Goal: Find specific page/section: Find specific page/section

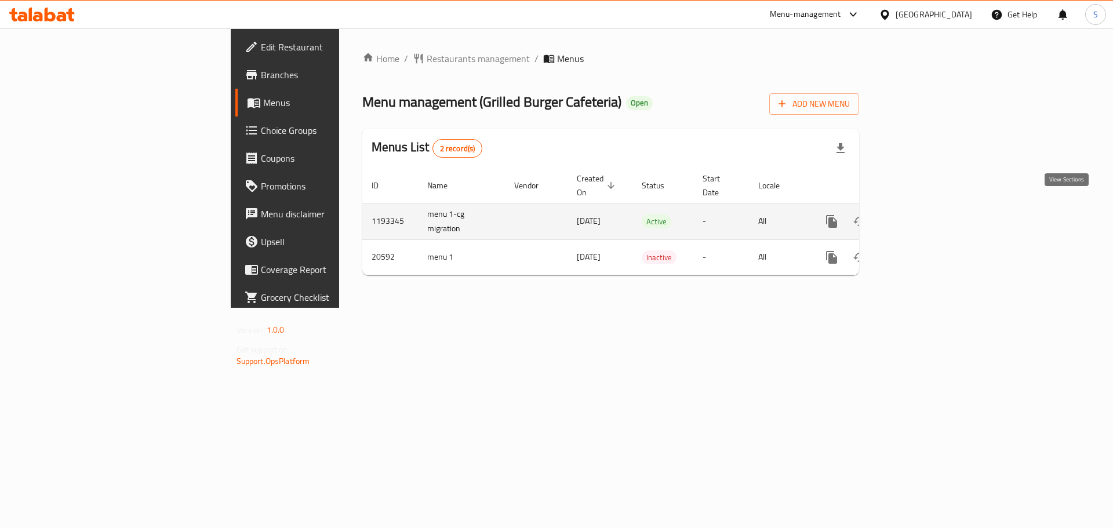
click at [922, 214] on icon "enhanced table" at bounding box center [915, 221] width 14 height 14
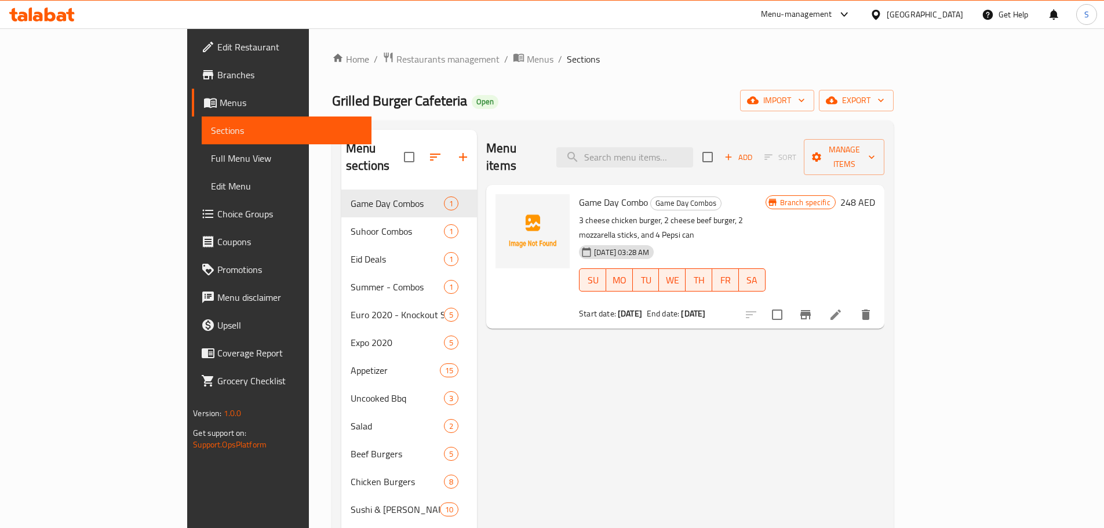
click at [659, 136] on div "Menu items Add Sort Manage items" at bounding box center [685, 157] width 398 height 55
click at [668, 147] on input "search" at bounding box center [625, 157] width 137 height 20
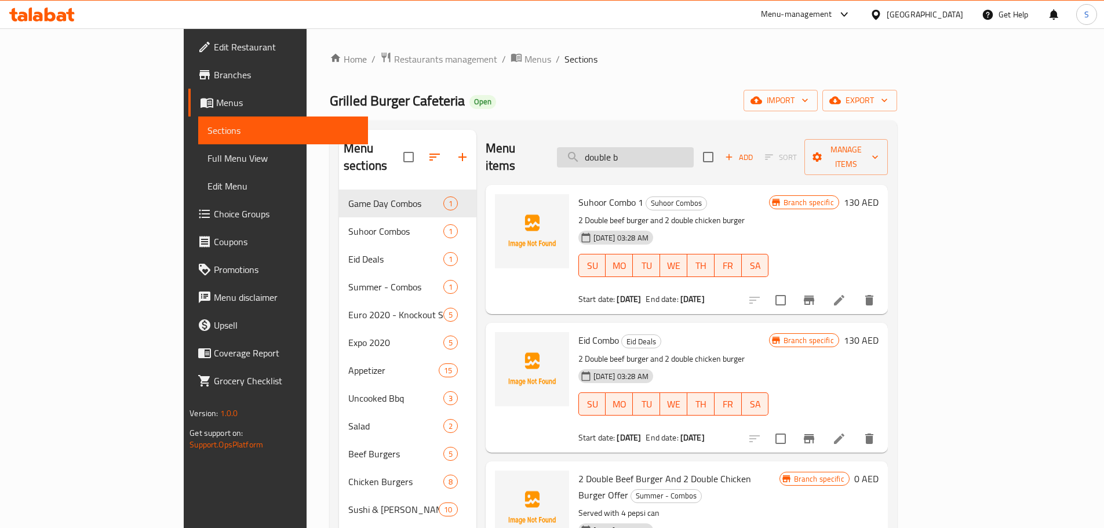
type input "double bu"
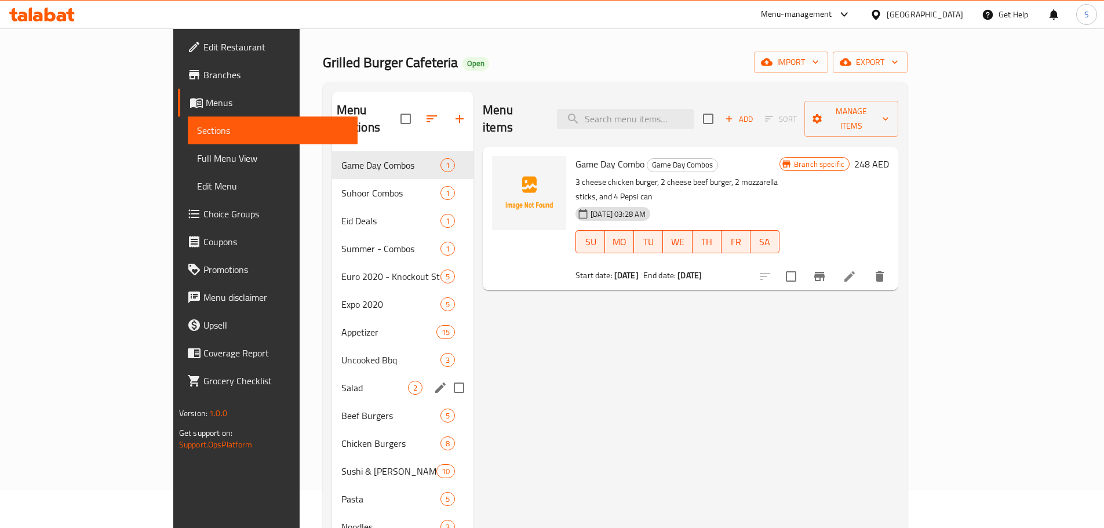
scroll to position [116, 0]
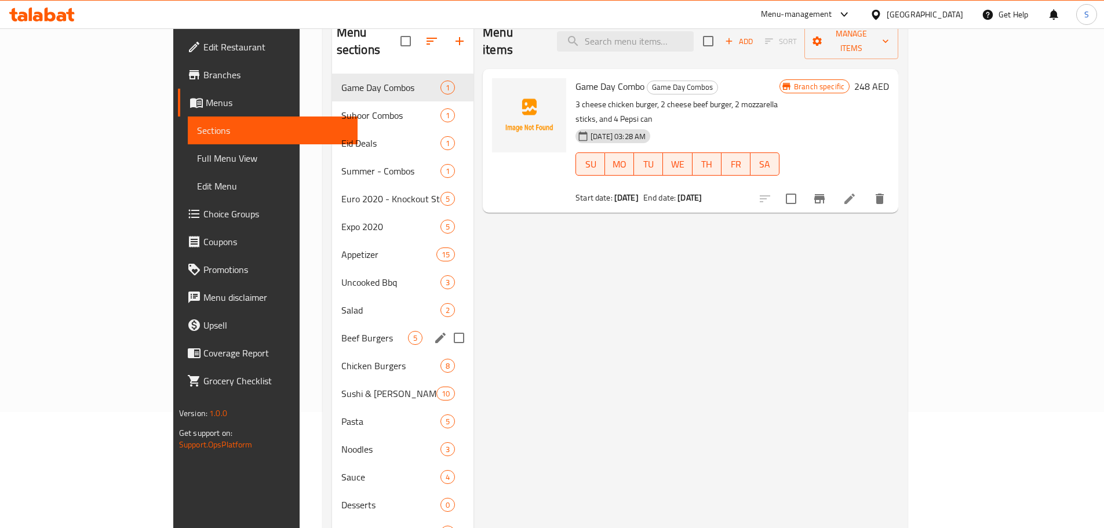
click at [332, 330] on div "Beef Burgers 5" at bounding box center [402, 338] width 141 height 28
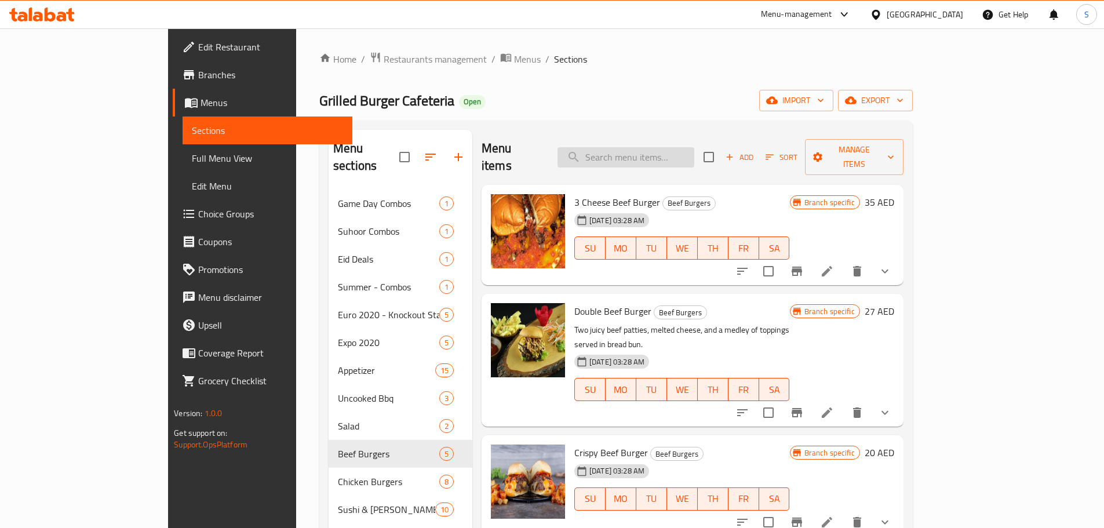
click at [683, 148] on input "search" at bounding box center [626, 157] width 137 height 20
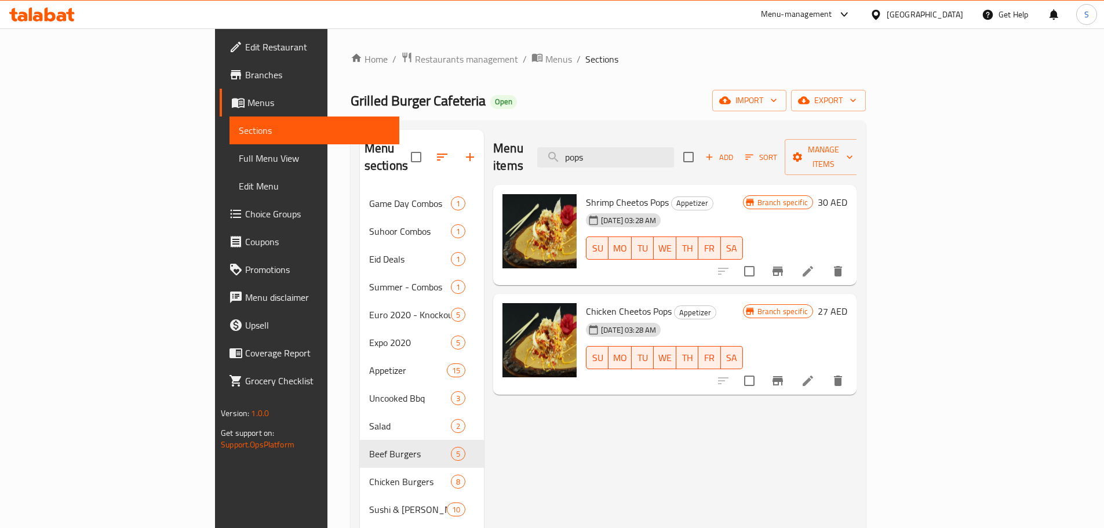
type input "pops"
